Goal: Information Seeking & Learning: Learn about a topic

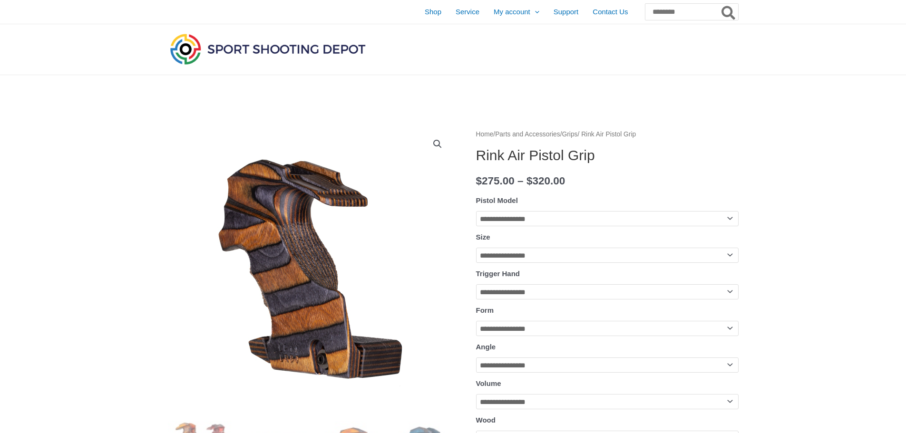
click at [285, 52] on img at bounding box center [268, 48] width 200 height 35
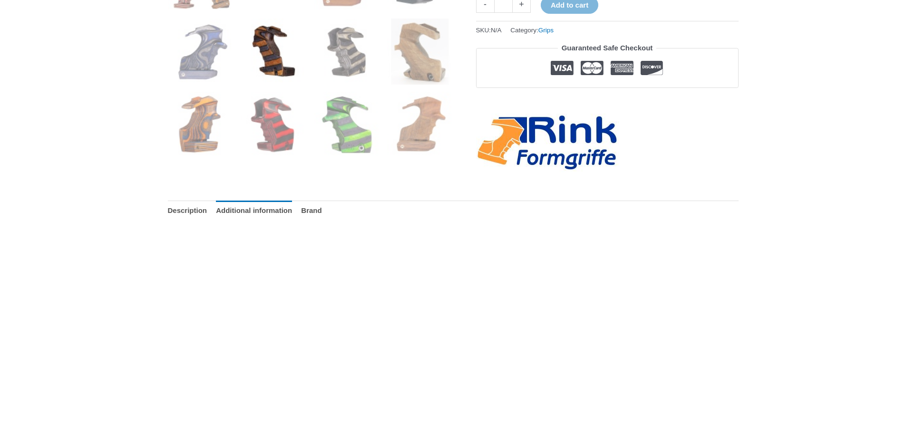
scroll to position [571, 0]
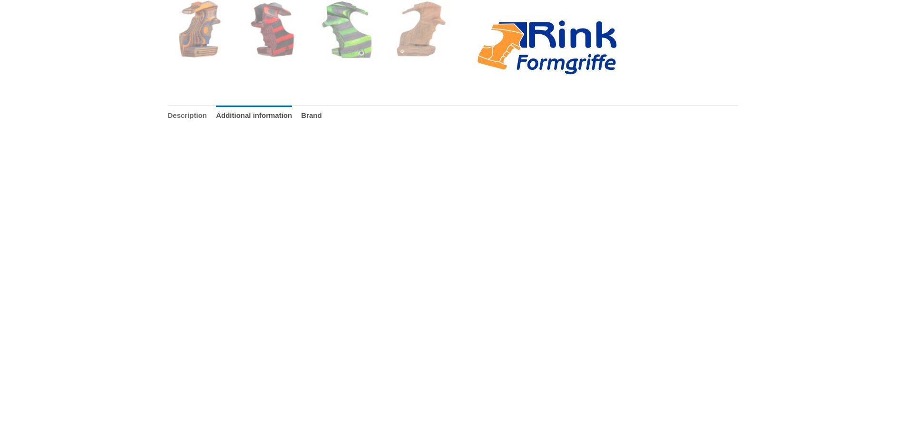
click at [168, 121] on link "Description" at bounding box center [187, 116] width 39 height 20
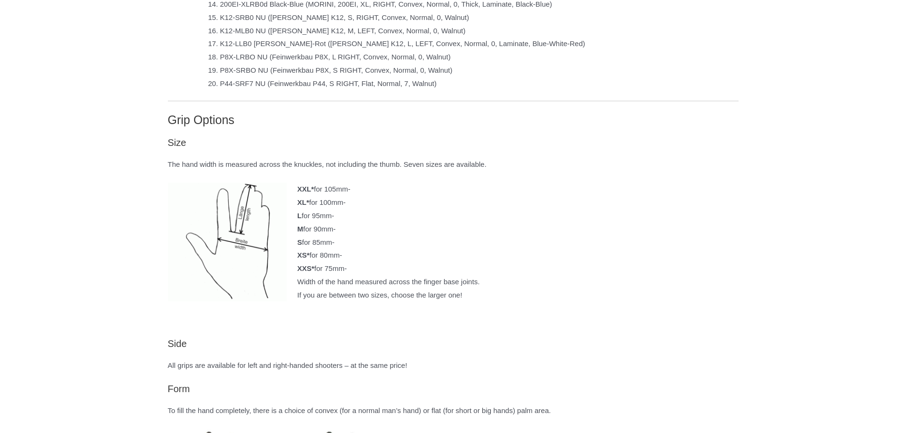
scroll to position [1332, 0]
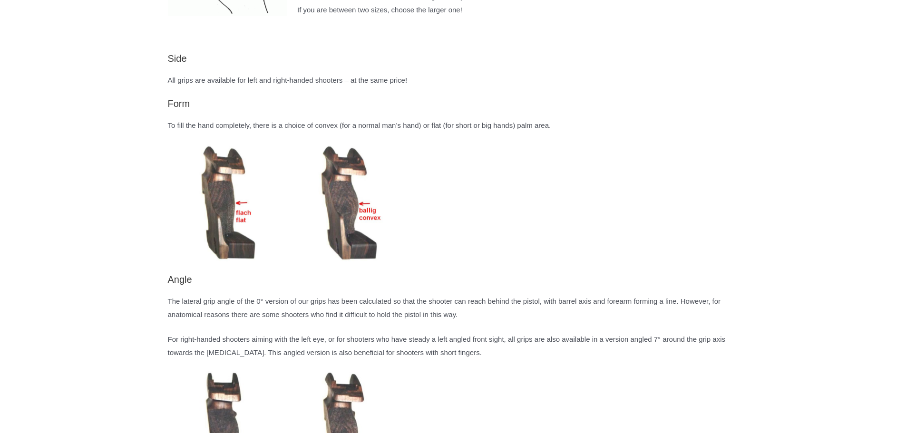
click at [231, 211] on img at bounding box center [227, 203] width 119 height 119
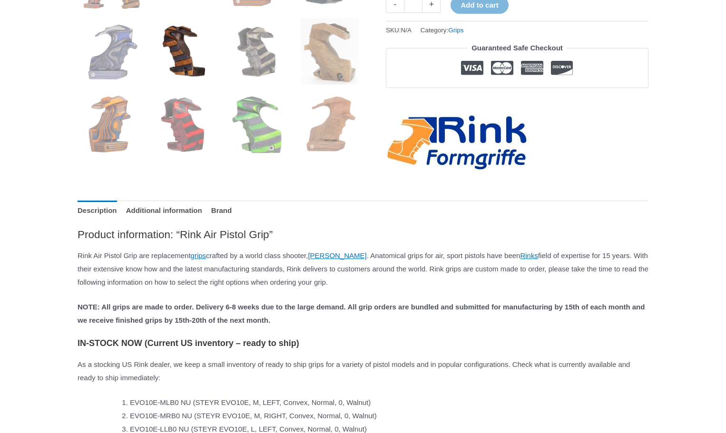
scroll to position [0, 0]
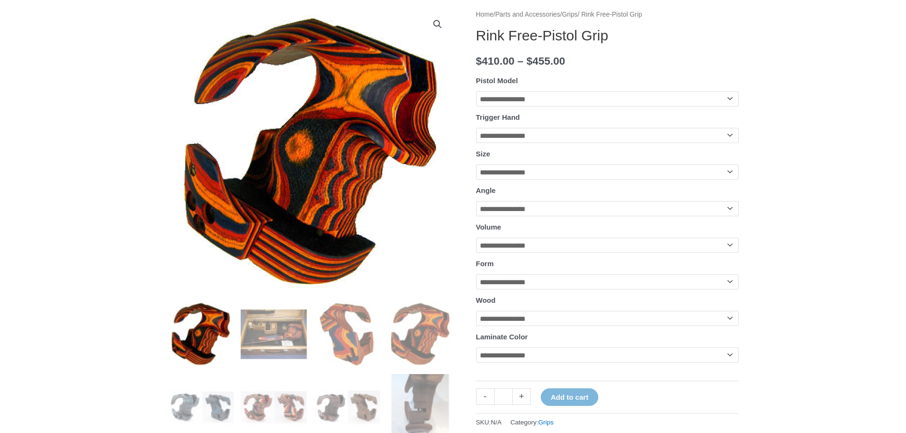
scroll to position [310, 0]
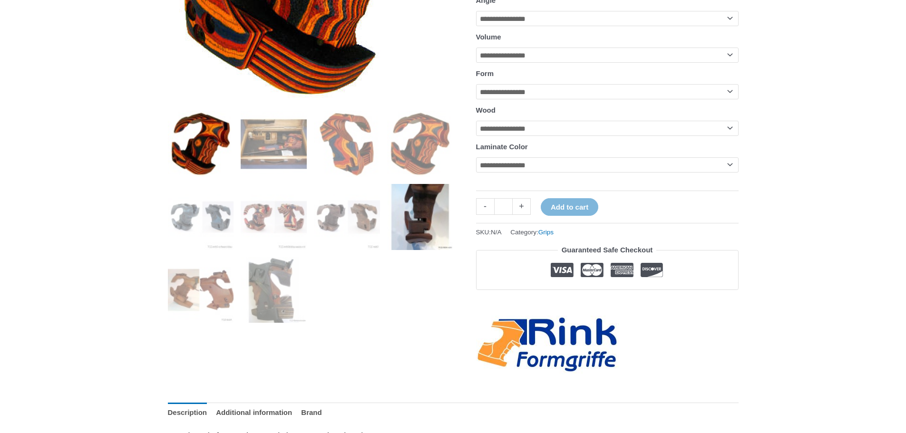
click at [413, 207] on img at bounding box center [420, 217] width 66 height 66
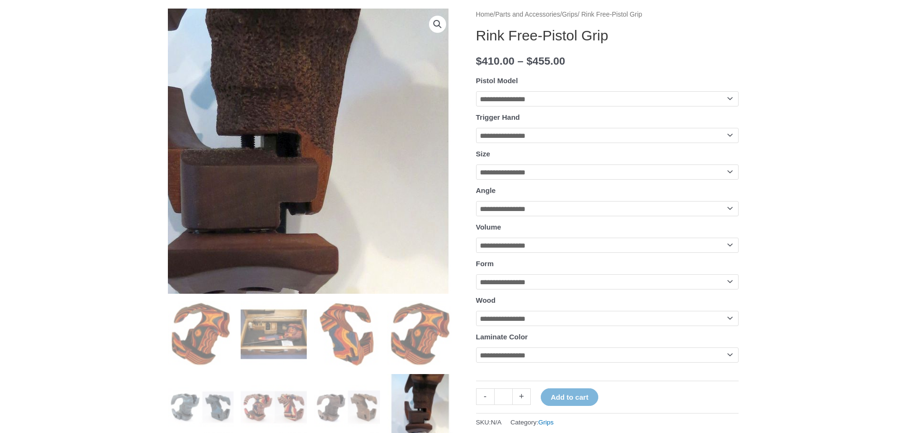
scroll to position [215, 0]
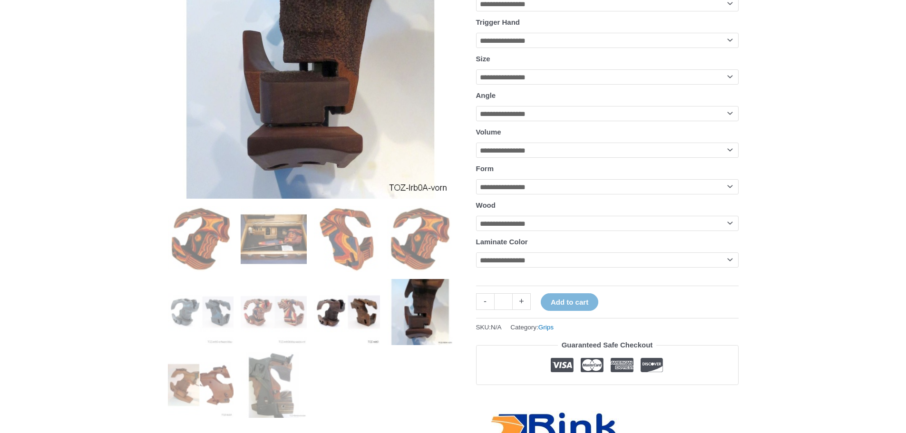
click at [362, 305] on img at bounding box center [347, 312] width 66 height 66
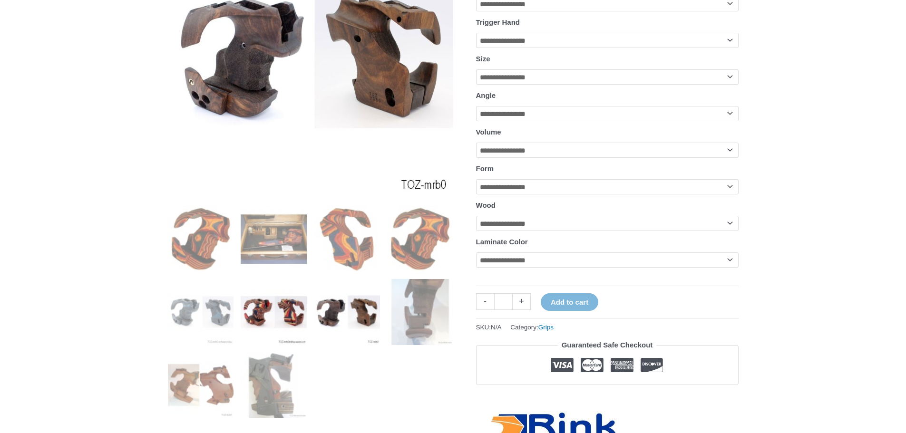
click at [275, 301] on img at bounding box center [274, 312] width 66 height 66
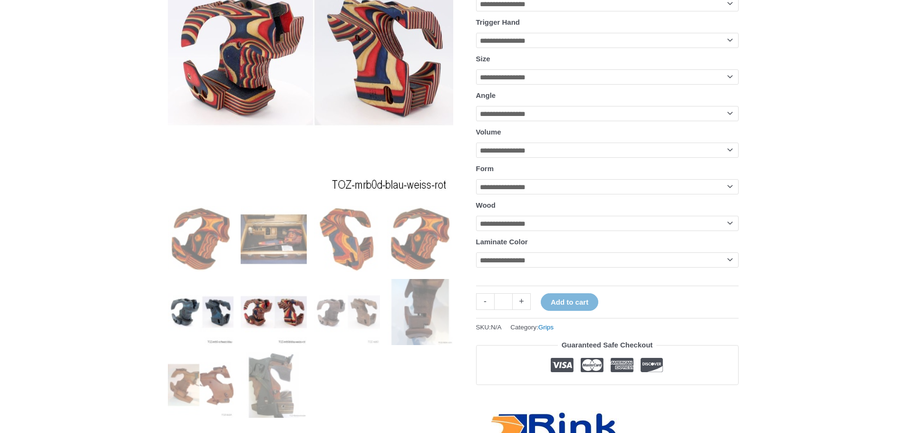
click at [209, 302] on img at bounding box center [201, 312] width 66 height 66
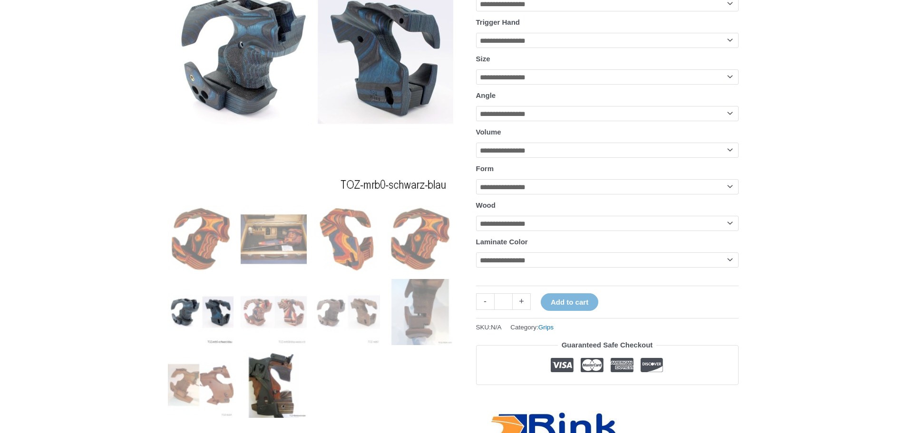
click at [279, 401] on img at bounding box center [274, 385] width 66 height 66
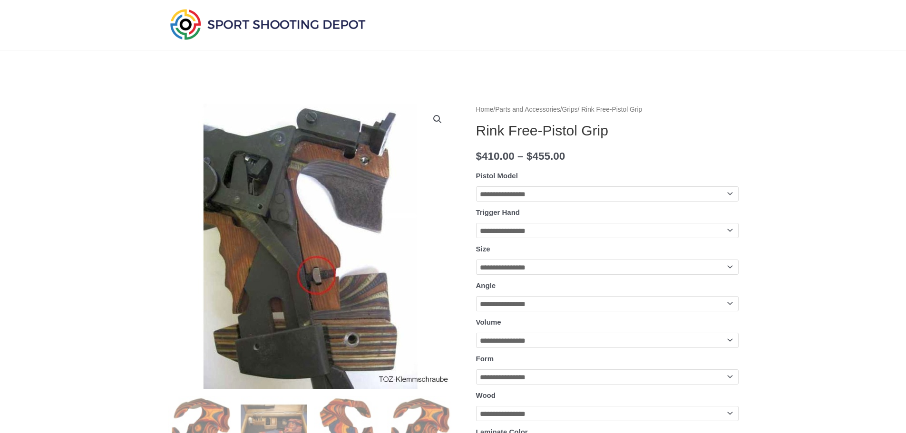
scroll to position [120, 0]
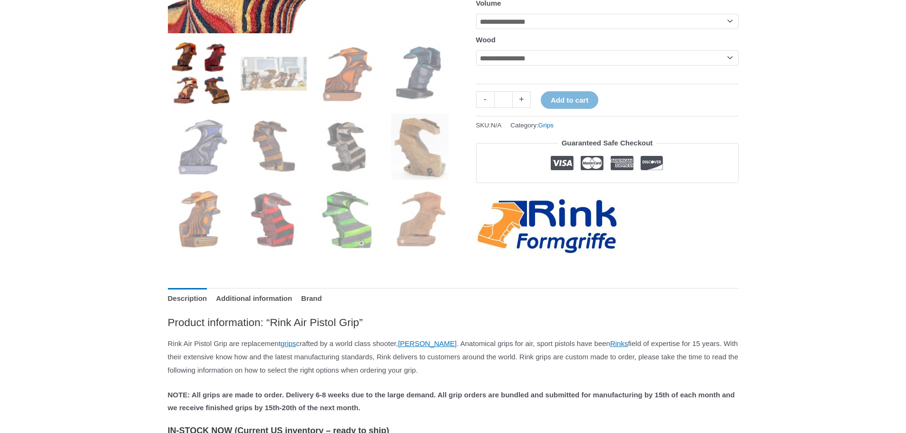
scroll to position [95, 0]
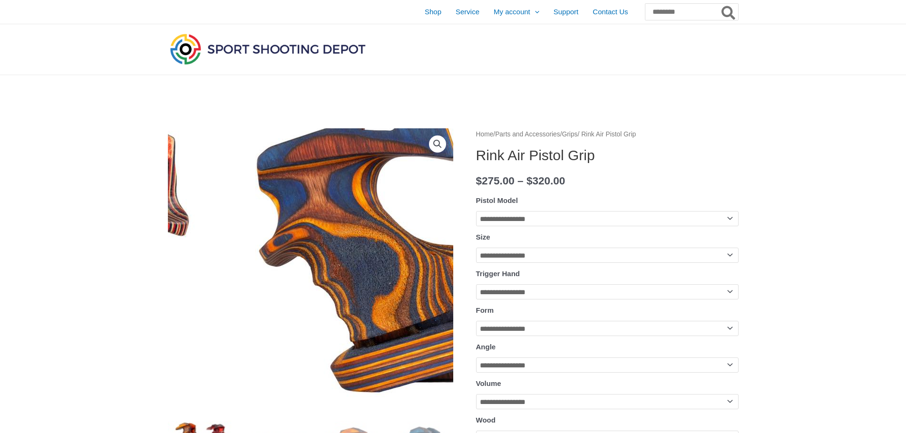
scroll to position [285, 0]
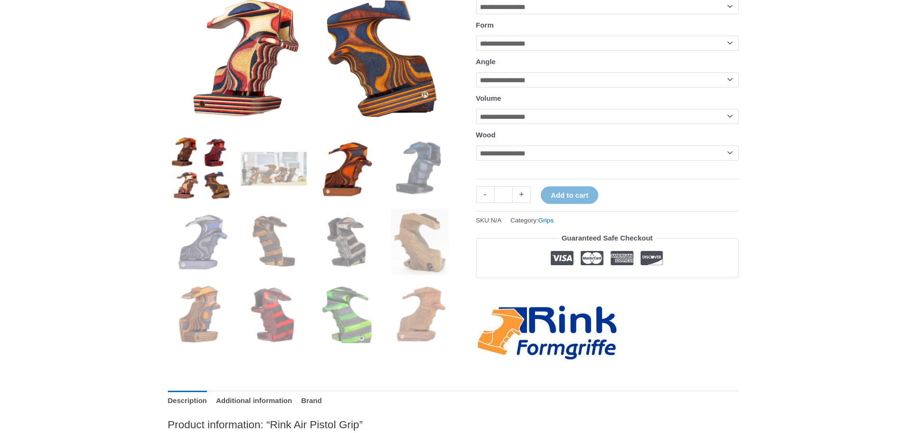
click at [347, 153] on img at bounding box center [347, 169] width 66 height 66
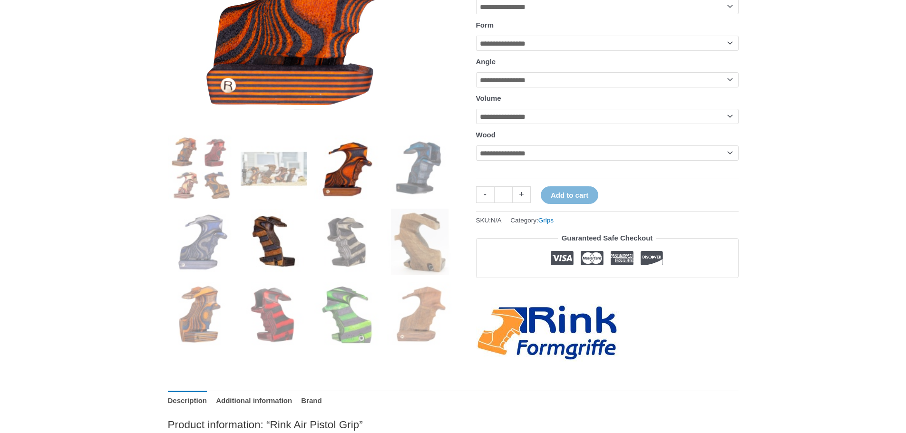
click at [279, 239] on img at bounding box center [274, 242] width 66 height 66
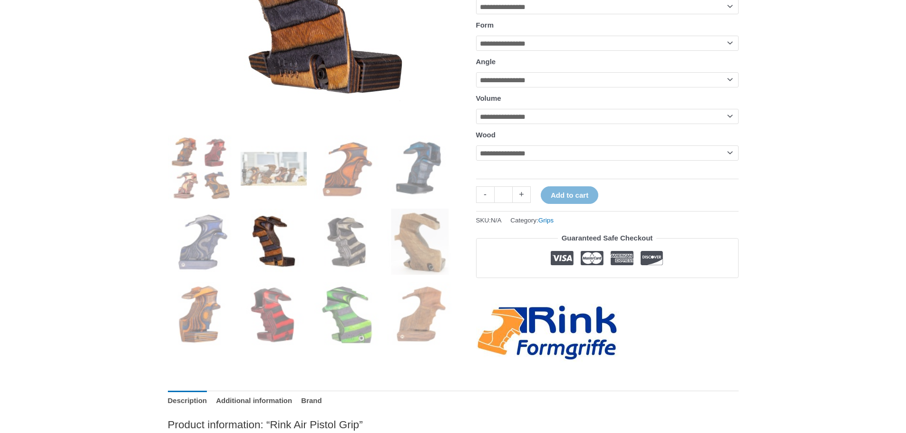
scroll to position [95, 0]
